Goal: Answer question/provide support

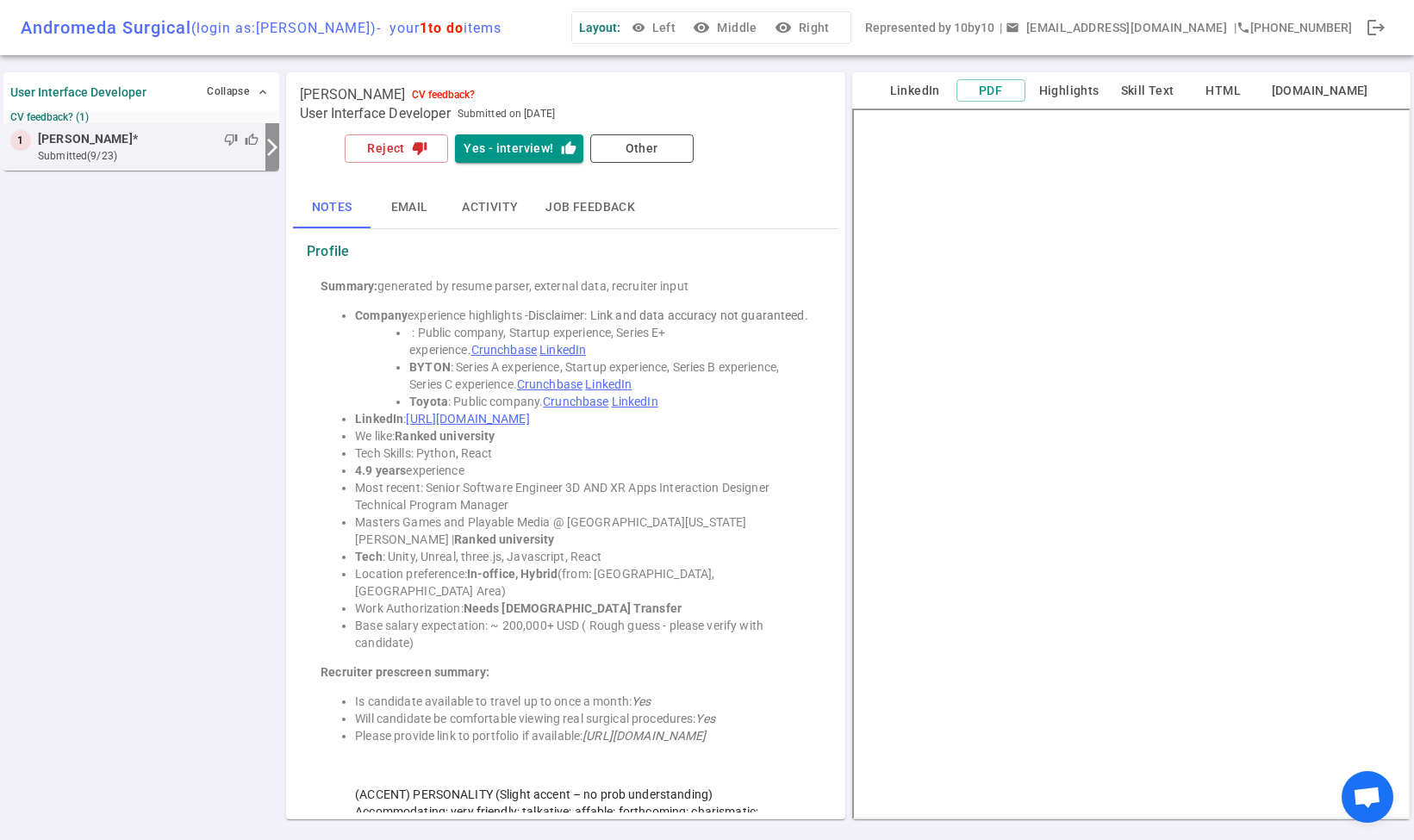
click at [764, 27] on button "visibility Middle" at bounding box center [727, 28] width 74 height 32
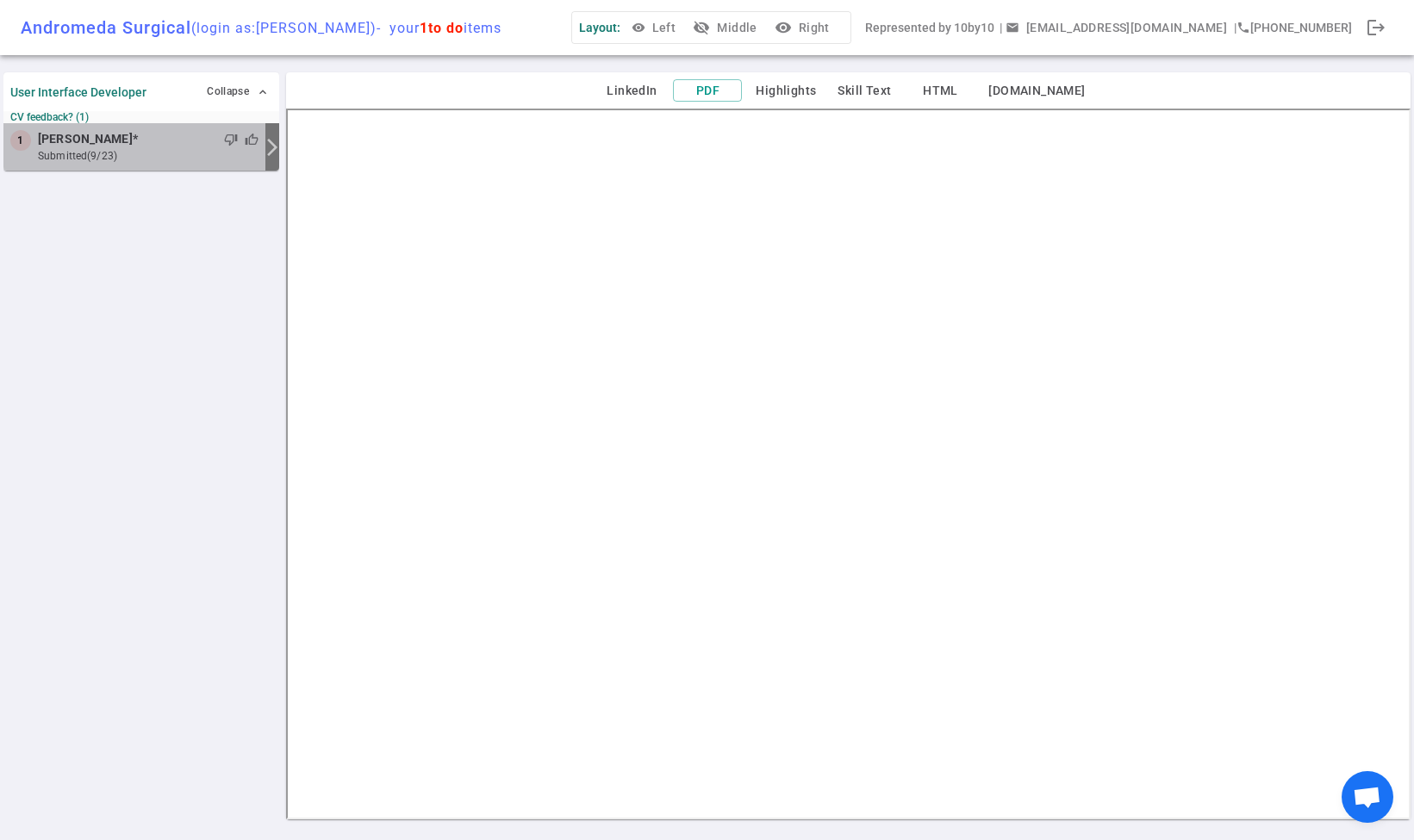
click at [249, 139] on span "thumb_up" at bounding box center [252, 140] width 14 height 14
click at [764, 33] on button "visibility_off Middle" at bounding box center [727, 28] width 74 height 32
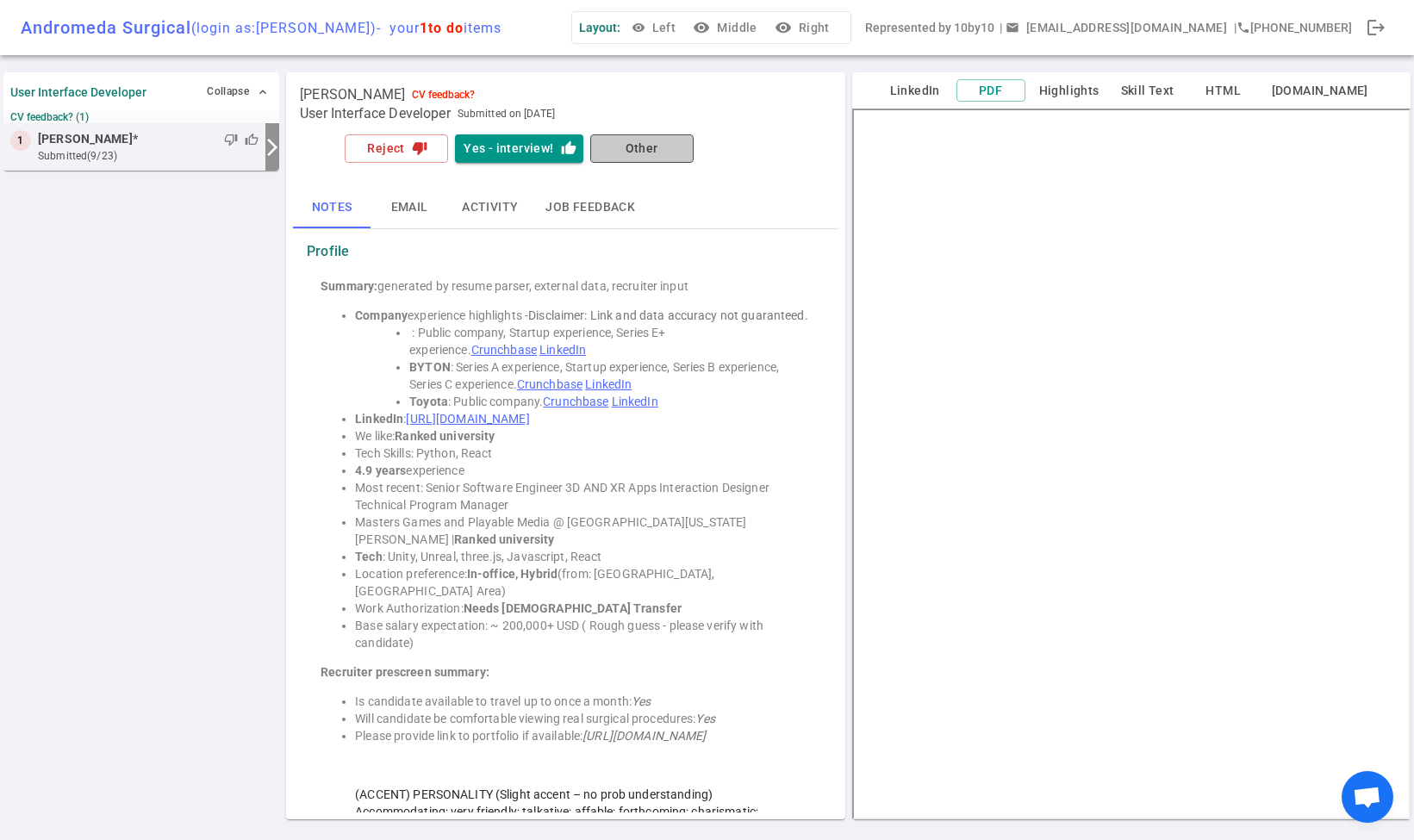
click at [612, 148] on button "Other" at bounding box center [642, 148] width 104 height 28
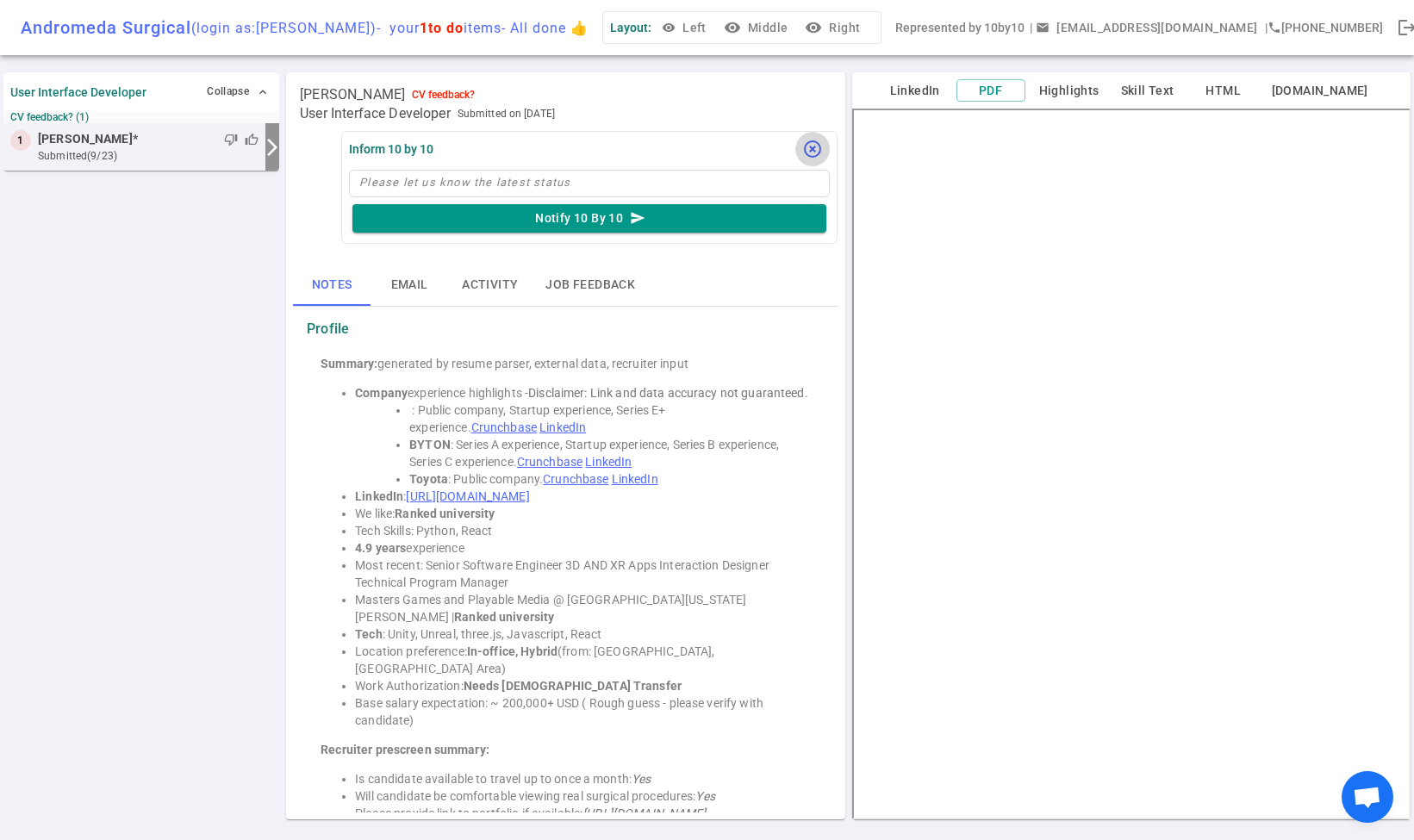
click at [807, 146] on icon "highlight_off" at bounding box center [812, 149] width 21 height 21
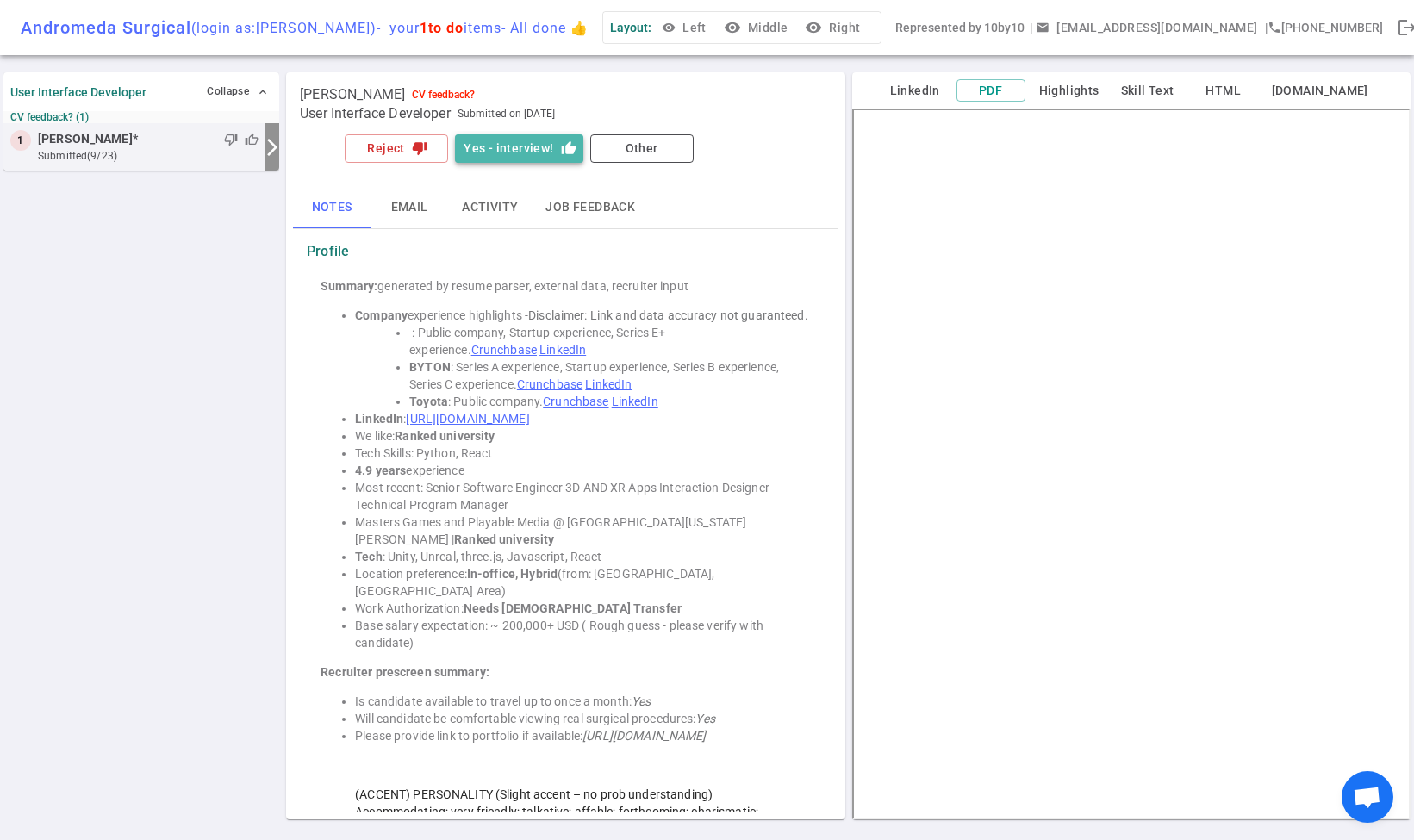
click at [535, 153] on button "Yes - interview! thumb_up" at bounding box center [519, 148] width 128 height 28
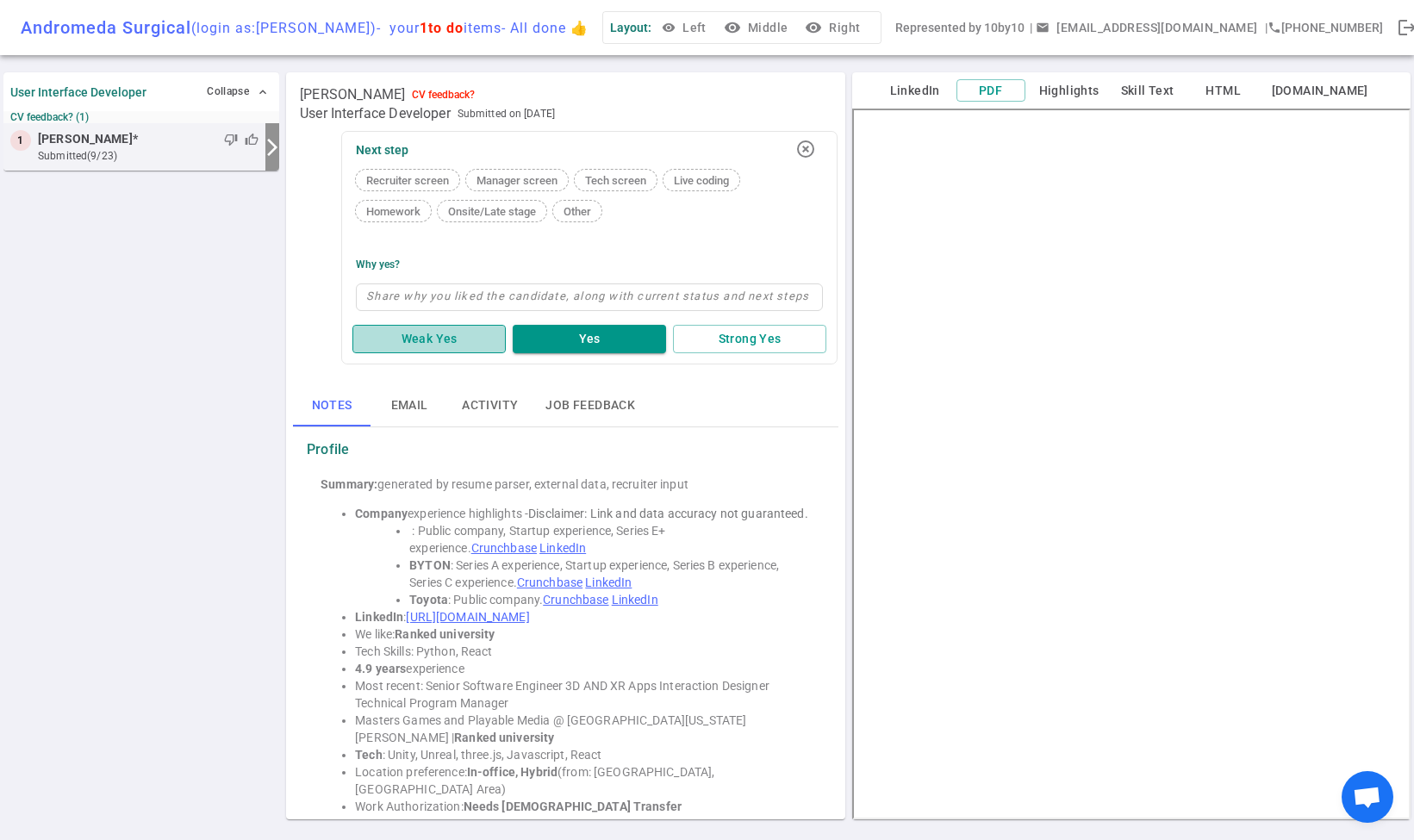
click at [471, 334] on button "Weak Yes" at bounding box center [429, 338] width 154 height 28
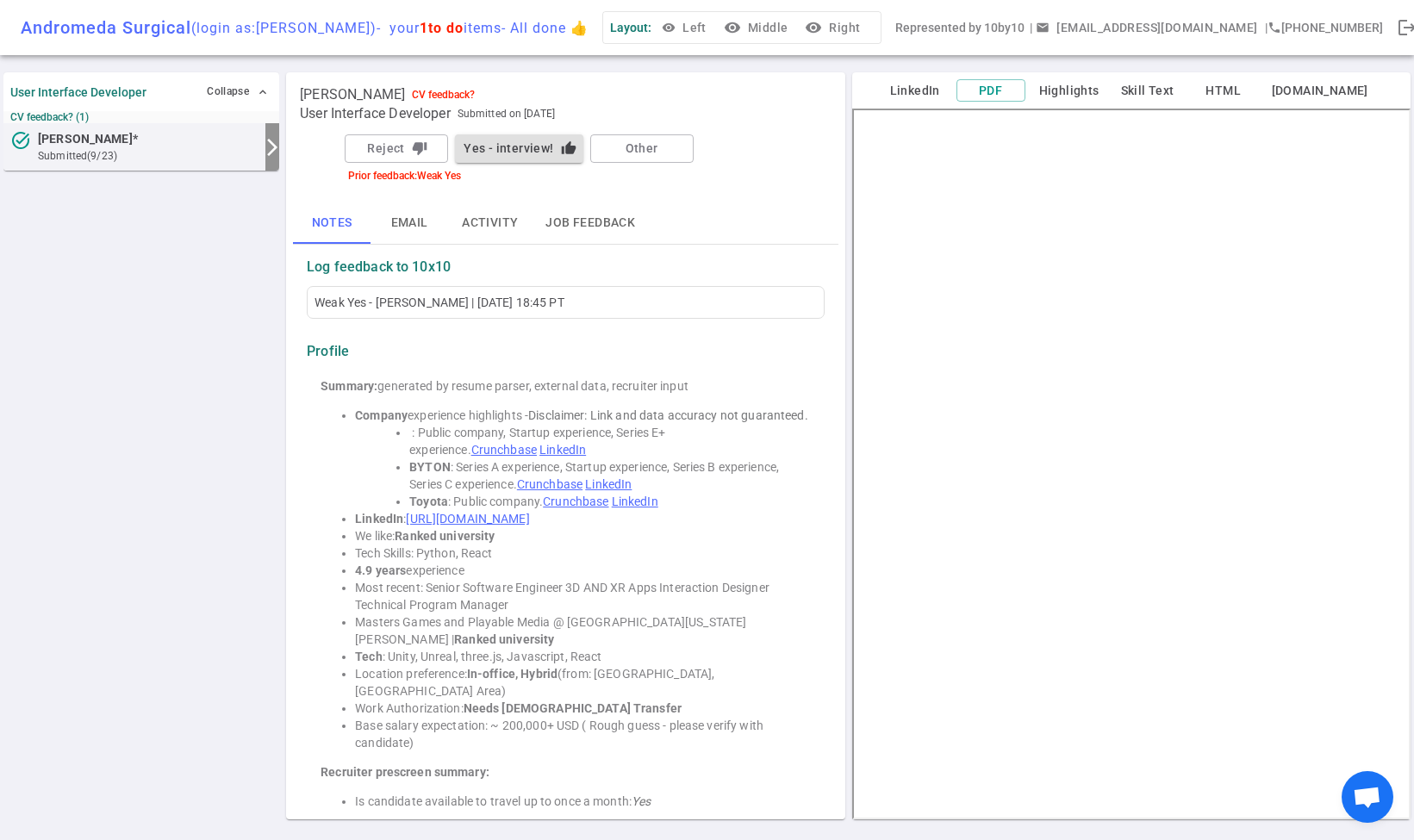
click at [755, 98] on div "[PERSON_NAME] CV feedback?" at bounding box center [565, 95] width 531 height 17
